Goal: Browse casually

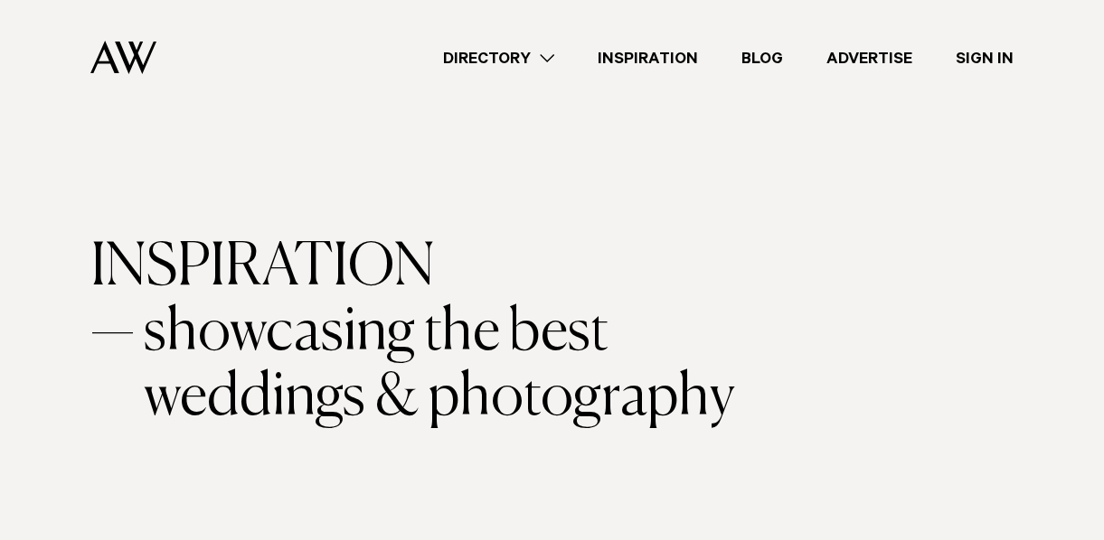
click at [136, 61] on img at bounding box center [123, 57] width 66 height 33
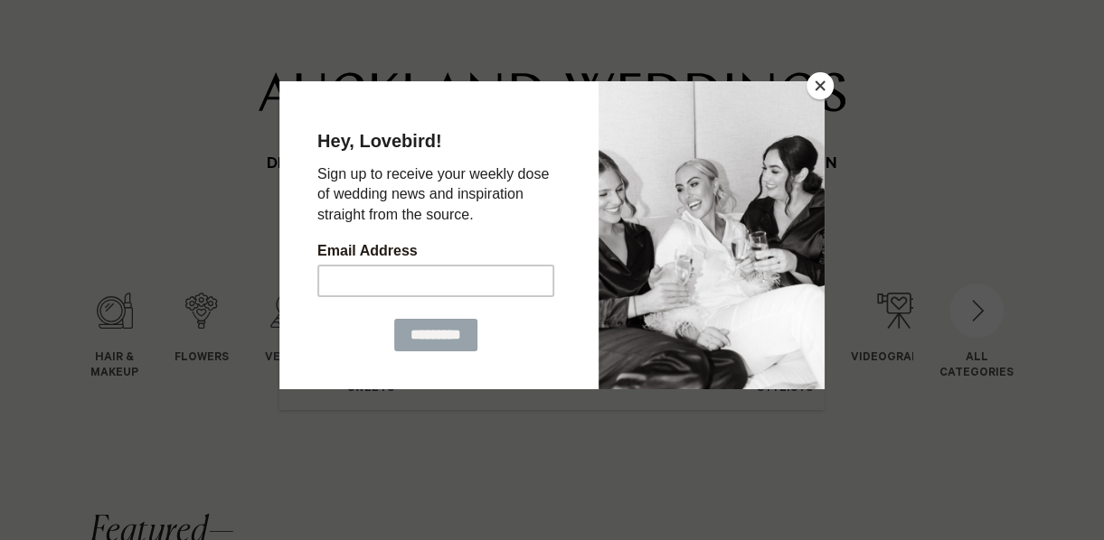
click at [823, 79] on button "Close" at bounding box center [819, 85] width 27 height 27
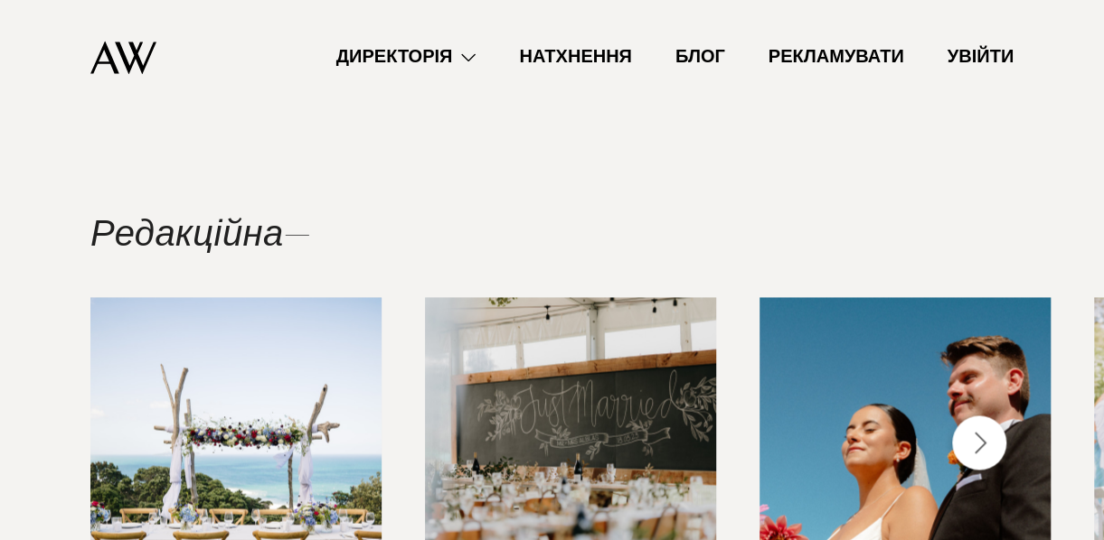
scroll to position [1227, 0]
